Goal: Information Seeking & Learning: Learn about a topic

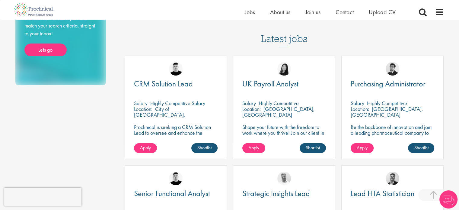
scroll to position [157, 0]
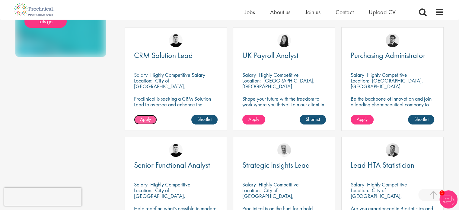
click at [144, 122] on span "Apply" at bounding box center [145, 119] width 11 height 6
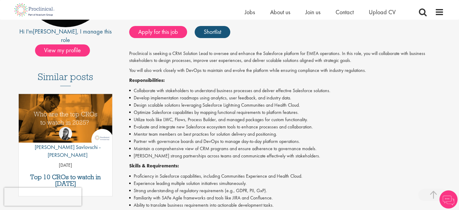
scroll to position [133, 0]
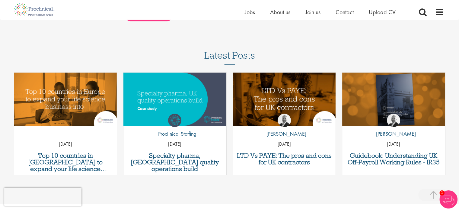
scroll to position [652, 0]
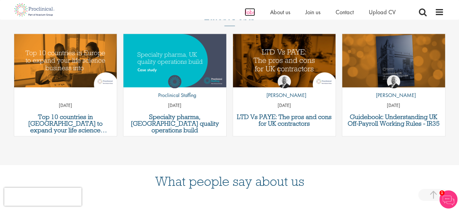
click at [248, 12] on span "Jobs" at bounding box center [250, 12] width 10 height 8
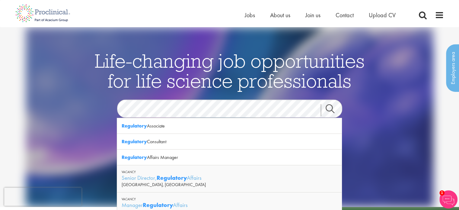
click at [331, 112] on link "Search" at bounding box center [334, 110] width 26 height 12
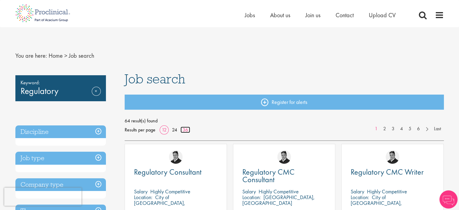
click at [185, 132] on link "36" at bounding box center [185, 129] width 10 height 6
click at [184, 129] on link "36" at bounding box center [185, 129] width 10 height 6
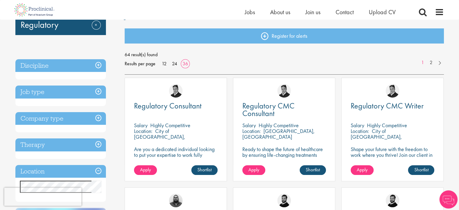
scroll to position [37, 0]
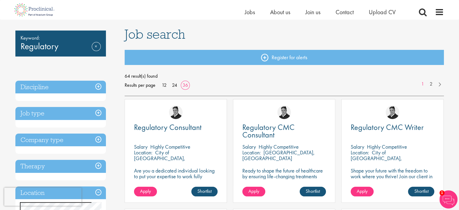
click at [96, 113] on h3 "Job type" at bounding box center [60, 113] width 91 height 13
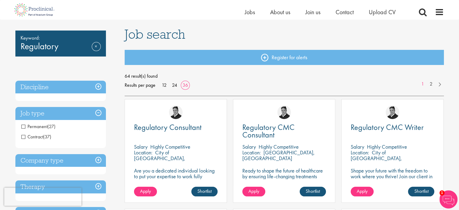
click at [24, 135] on span "Contract" at bounding box center [32, 136] width 22 height 6
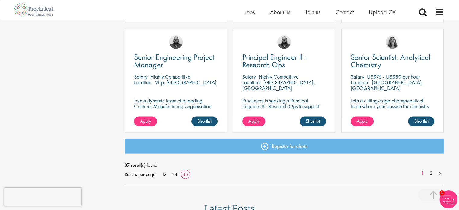
scroll to position [1313, 0]
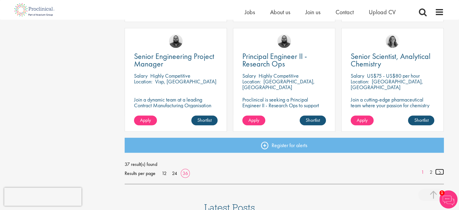
click at [439, 173] on link at bounding box center [439, 172] width 9 height 6
